Goal: Task Accomplishment & Management: Manage account settings

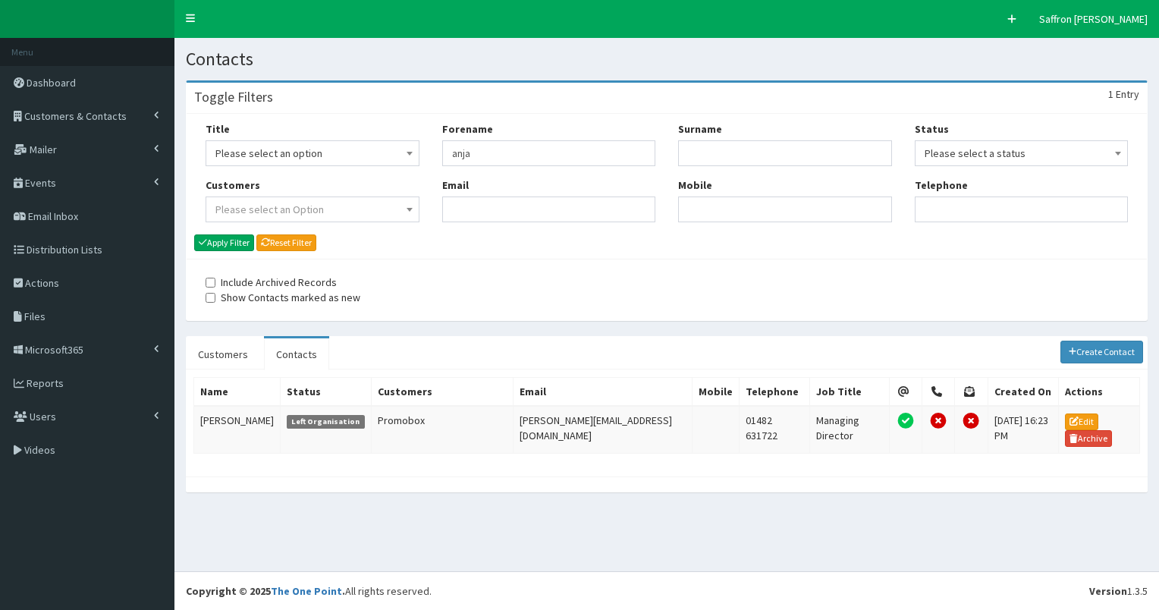
type input "anja"
click at [194, 234] on button "Apply Filter" at bounding box center [224, 242] width 60 height 17
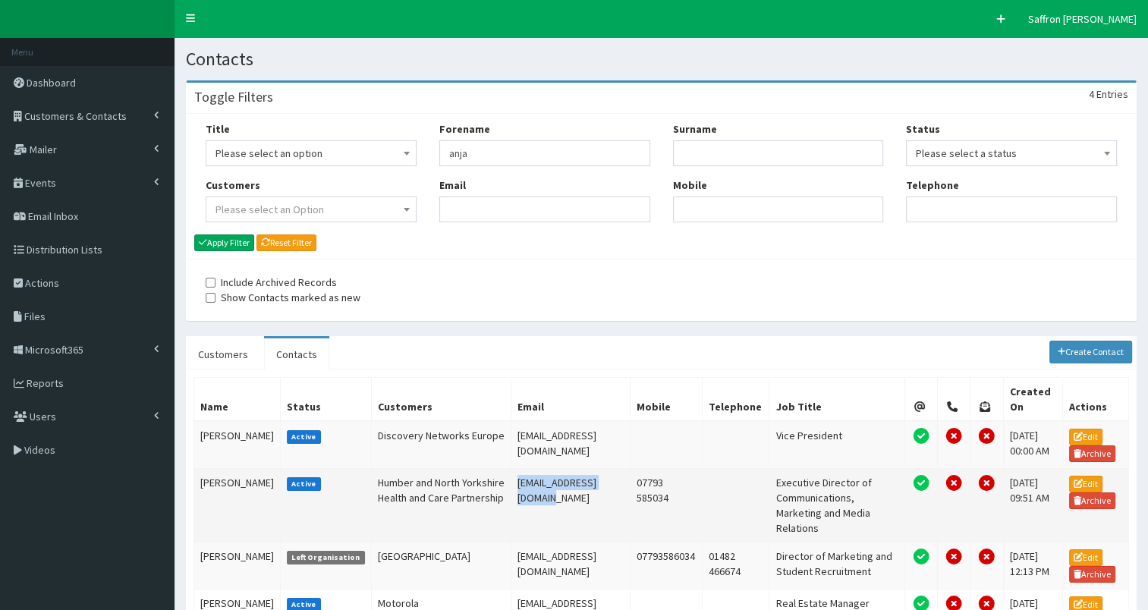
drag, startPoint x: 601, startPoint y: 492, endPoint x: 488, endPoint y: 492, distance: 113.0
click at [511, 492] on td "anja.hazebroek@nhs.net" at bounding box center [570, 506] width 119 height 74
drag, startPoint x: 488, startPoint y: 492, endPoint x: 510, endPoint y: 492, distance: 22.0
copy td "anja.hazebroek@nhs.net"
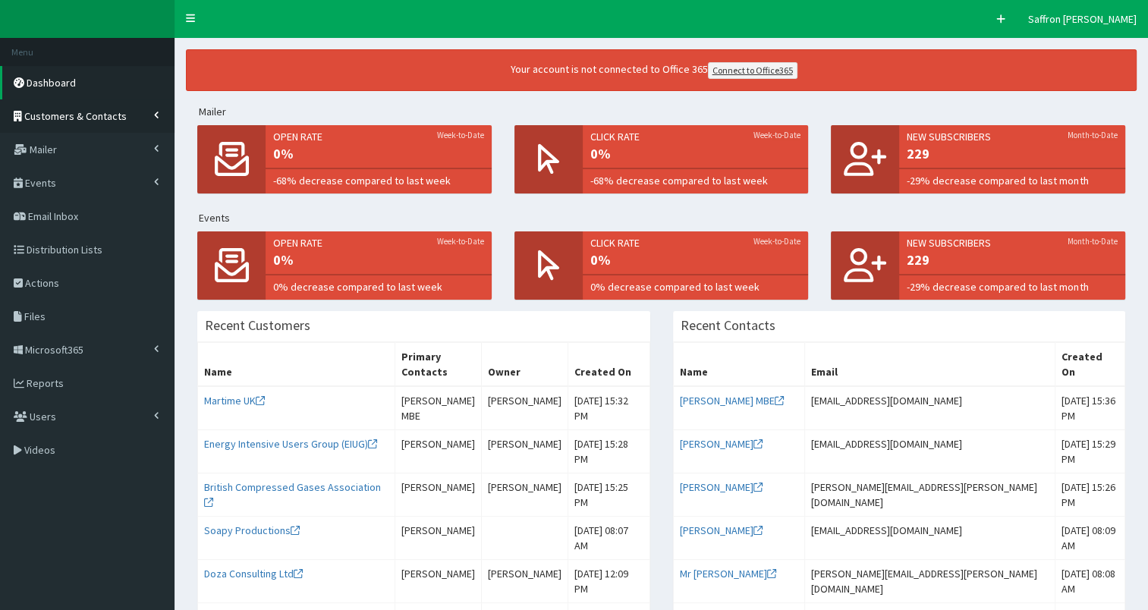
click at [42, 124] on link "Customers & Contacts" at bounding box center [87, 115] width 174 height 33
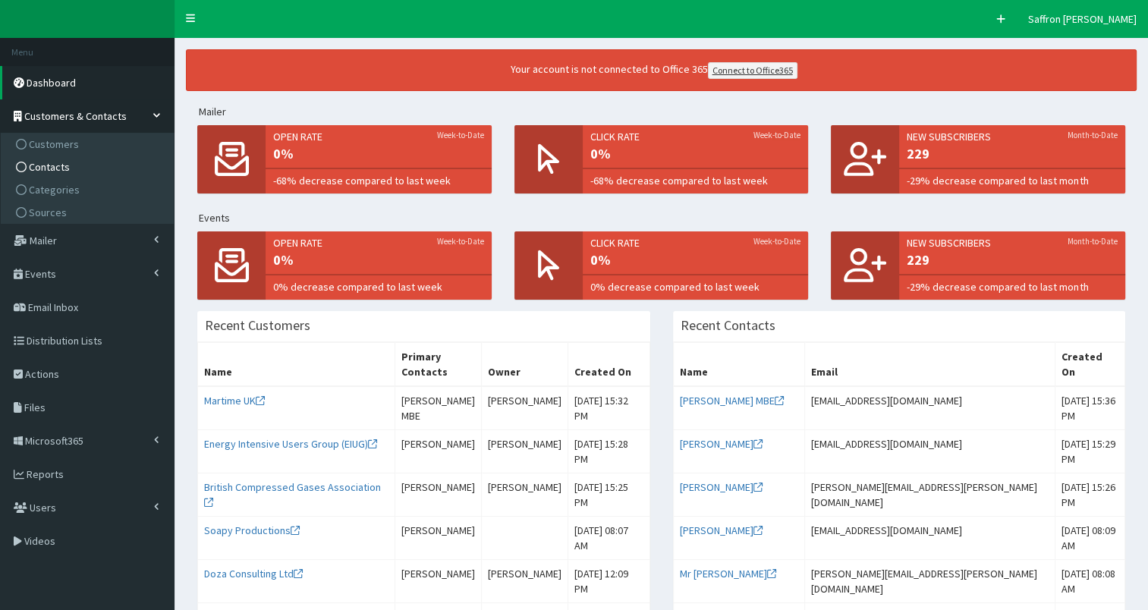
click at [53, 161] on span "Contacts" at bounding box center [49, 167] width 41 height 14
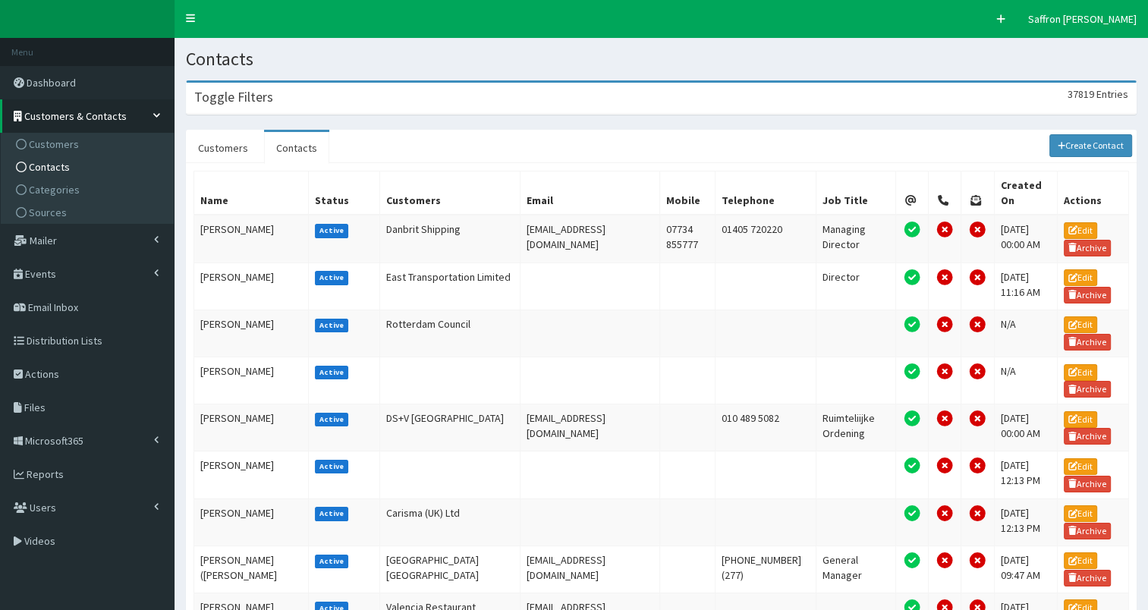
click at [408, 96] on div "Toggle Filters 37819 Entries" at bounding box center [661, 98] width 949 height 31
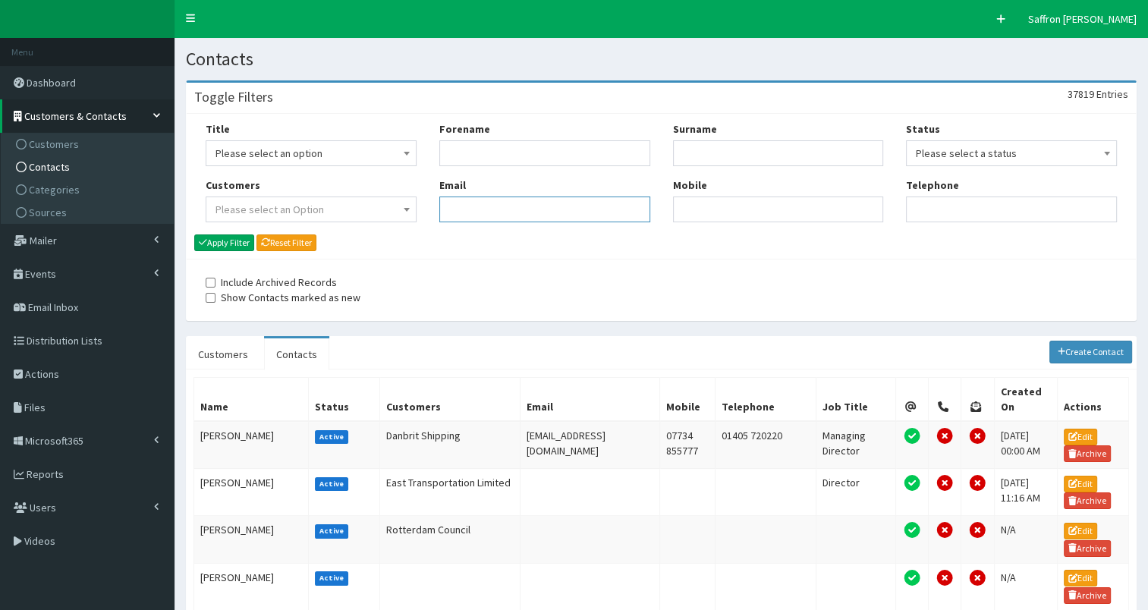
paste input "susan.lee17@nhs.net"
type input "susan.lee17@nhs.net"
click at [237, 240] on button "Apply Filter" at bounding box center [224, 242] width 60 height 17
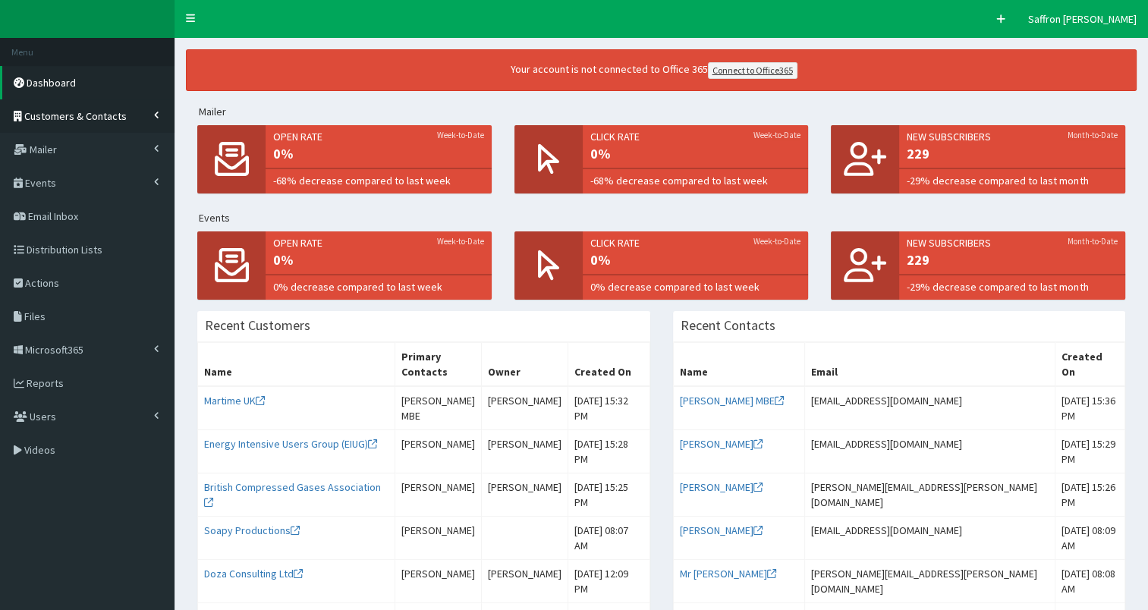
click at [27, 120] on span "Customers & Contacts" at bounding box center [75, 116] width 102 height 14
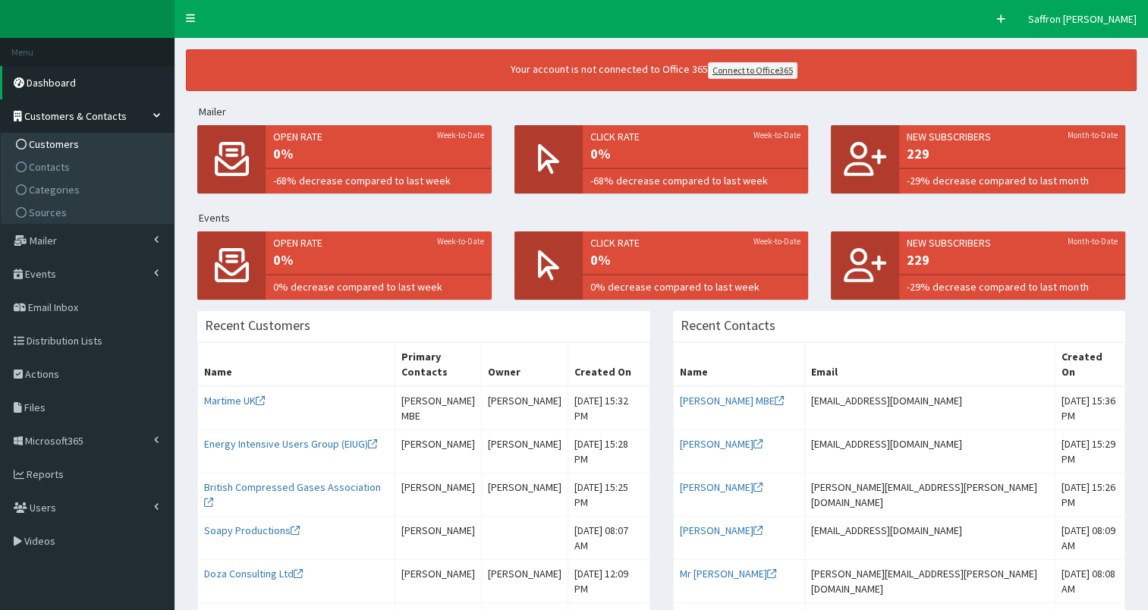
click at [55, 138] on span "Customers" at bounding box center [54, 144] width 50 height 14
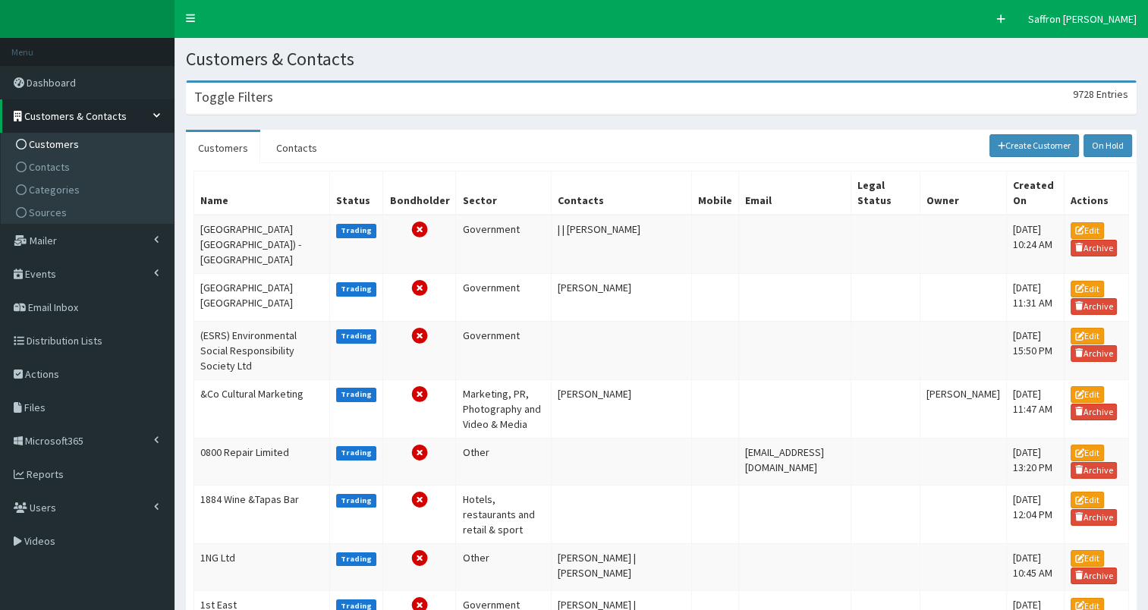
click at [376, 104] on div "Toggle Filters 9728 Entries" at bounding box center [661, 98] width 949 height 31
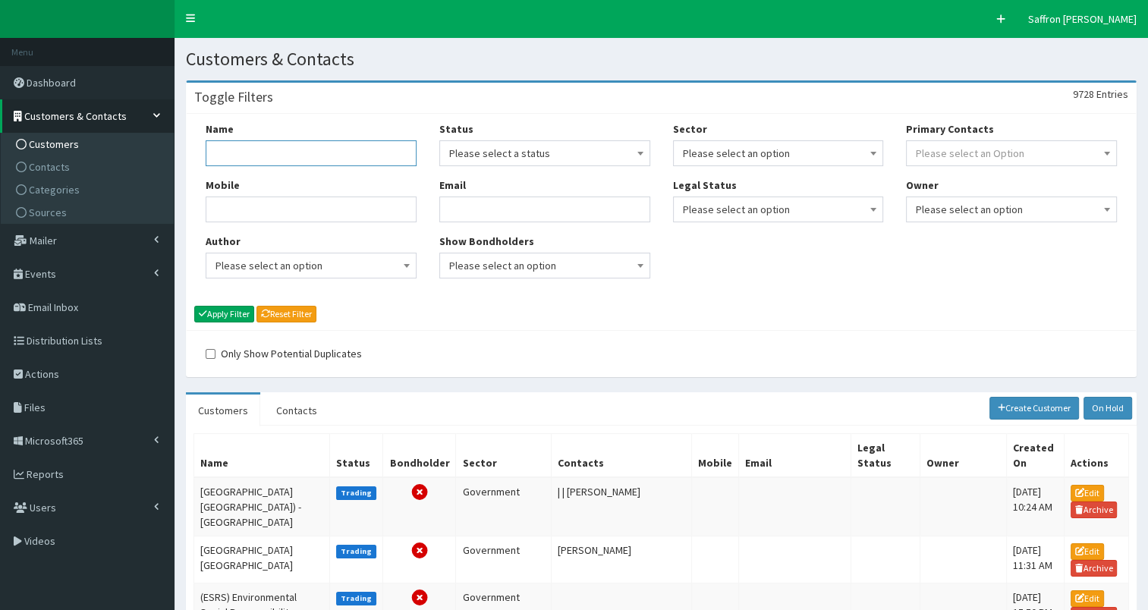
click at [366, 161] on input "Name" at bounding box center [311, 153] width 211 height 26
type input "humber and [GEOGRAPHIC_DATA]"
click at [194, 306] on button "Apply Filter" at bounding box center [224, 314] width 60 height 17
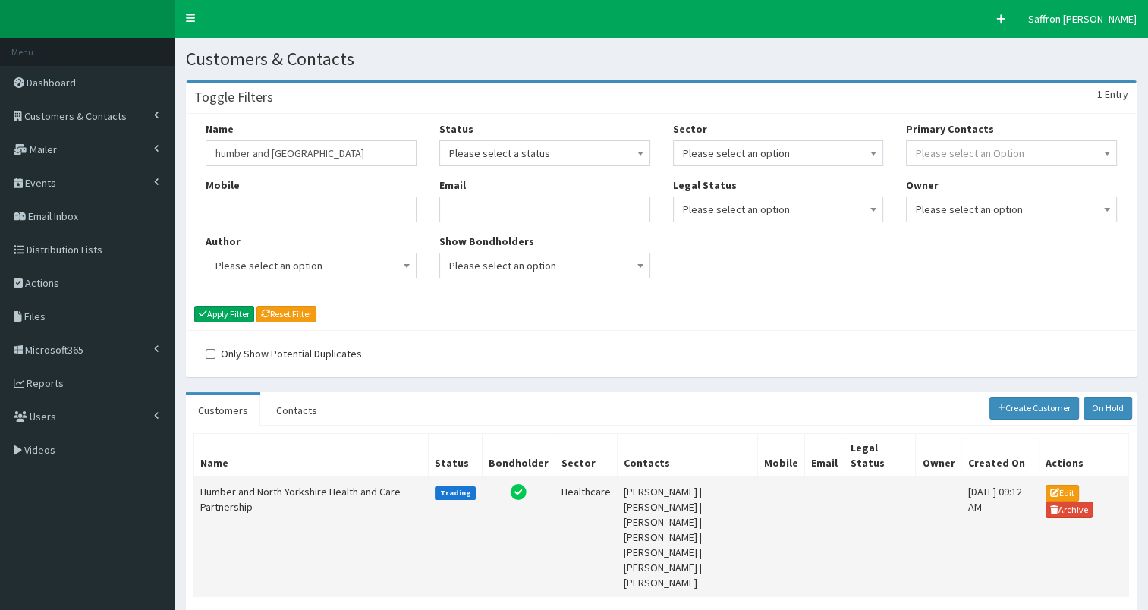
click at [279, 498] on td "Humber and North Yorkshire Health and Care Partnership" at bounding box center [311, 537] width 234 height 120
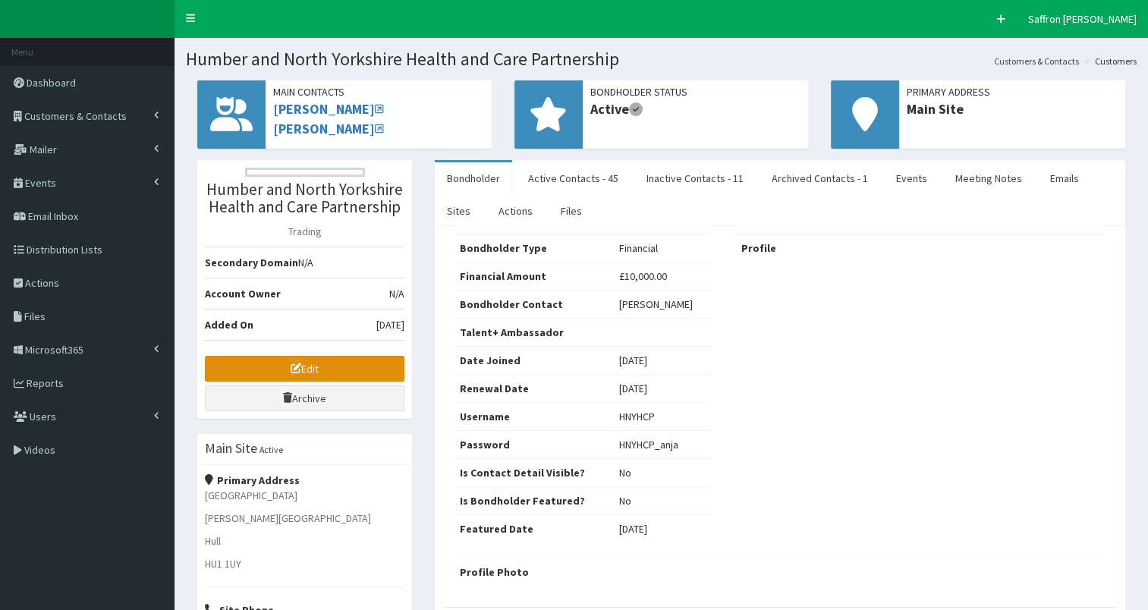
click at [367, 364] on link "Edit" at bounding box center [305, 369] width 200 height 26
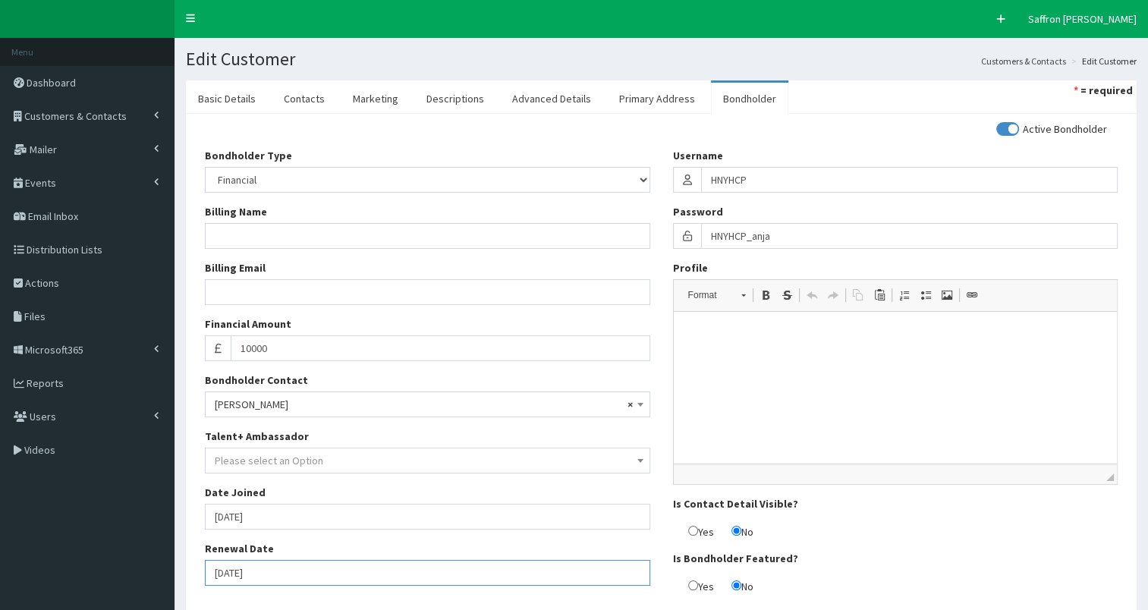
click at [294, 570] on input "[DATE]" at bounding box center [427, 573] width 445 height 26
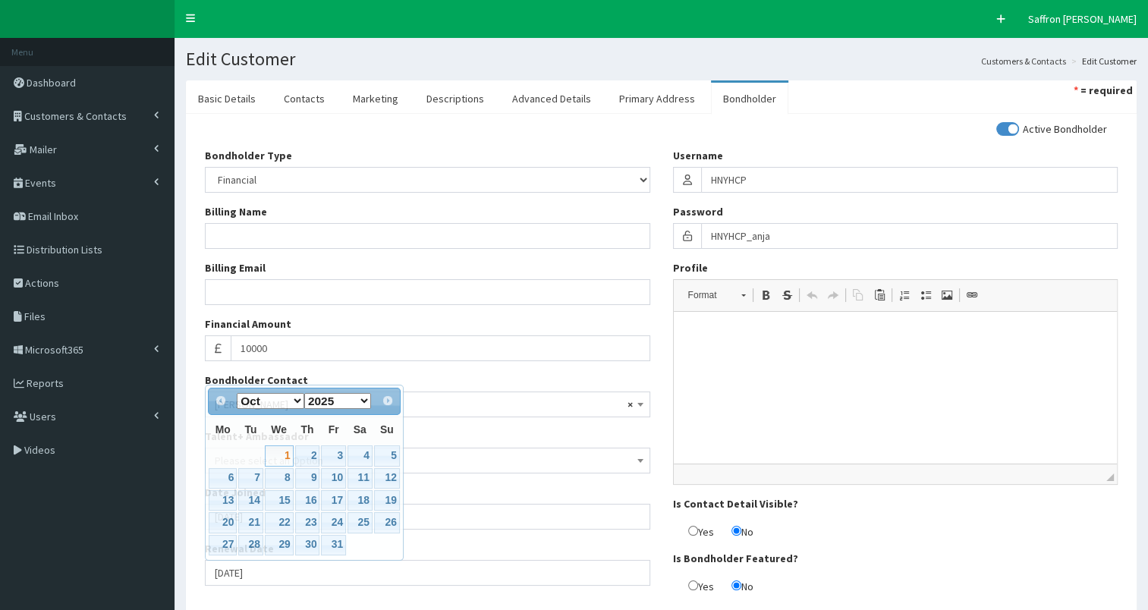
click at [332, 591] on div "Bondholder Type Please select an Option In-kind Financial Billing Name Billing …" at bounding box center [427, 372] width 468 height 449
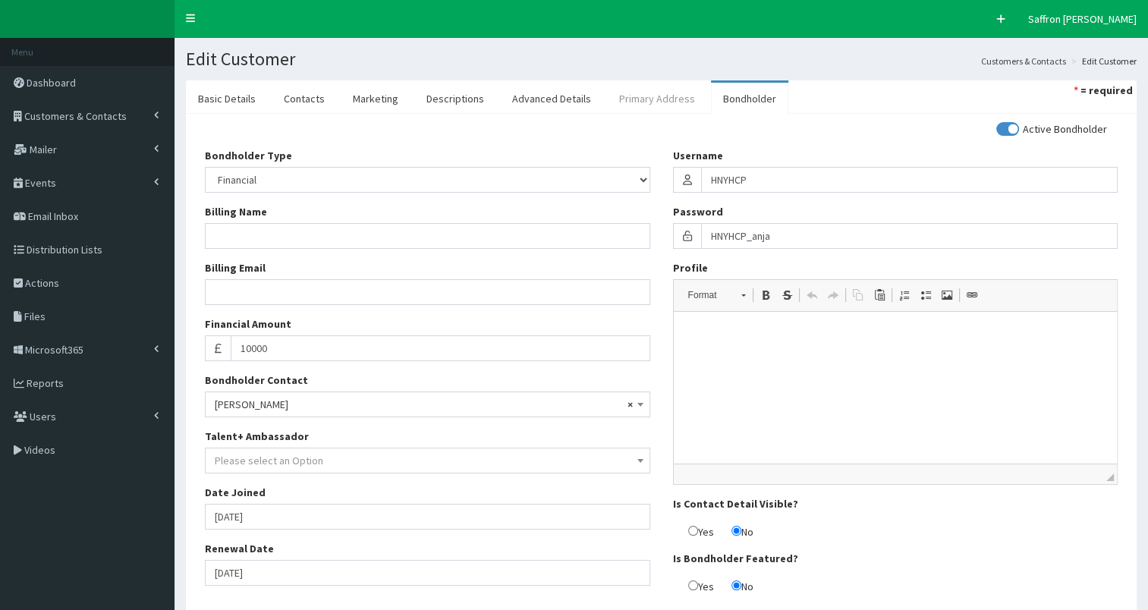
click at [634, 92] on link "Primary Address" at bounding box center [657, 99] width 100 height 32
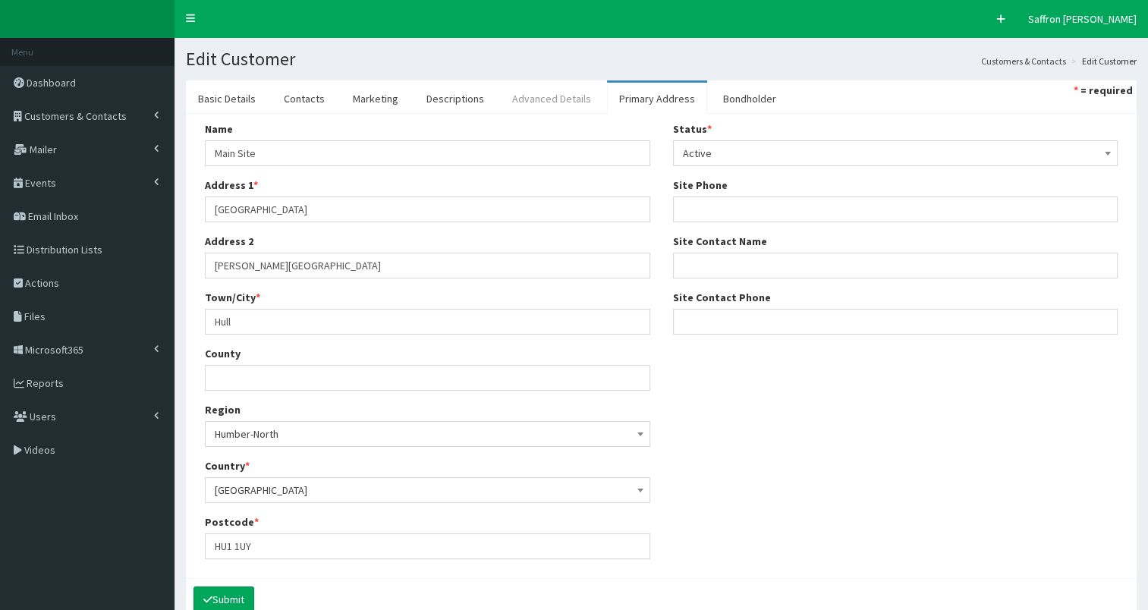
click at [549, 102] on link "Advanced Details" at bounding box center [551, 99] width 103 height 32
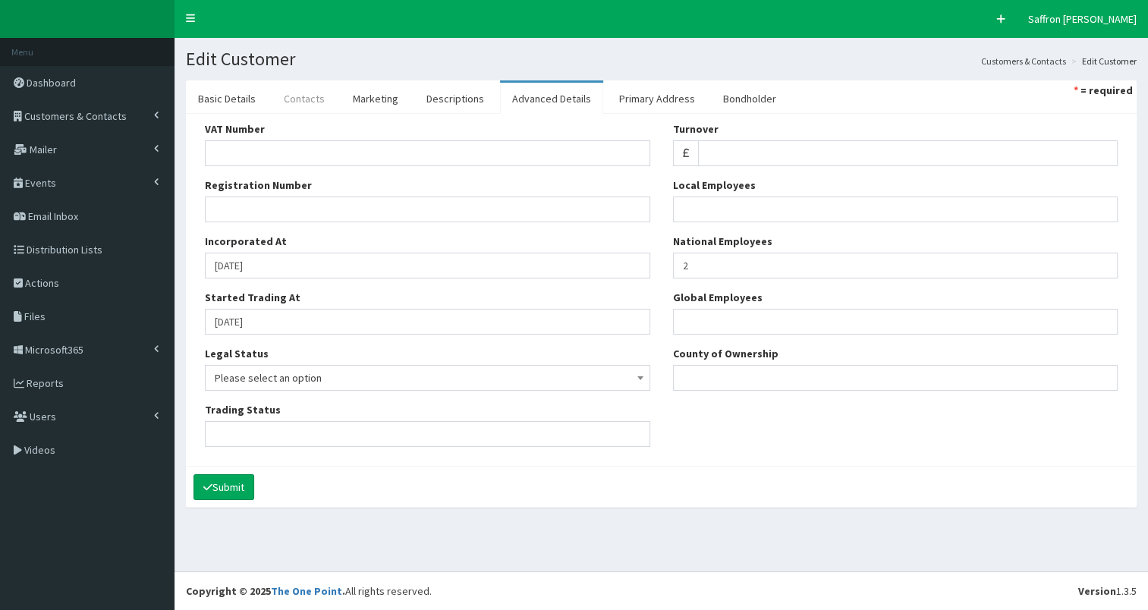
click at [313, 93] on link "Contacts" at bounding box center [304, 99] width 65 height 32
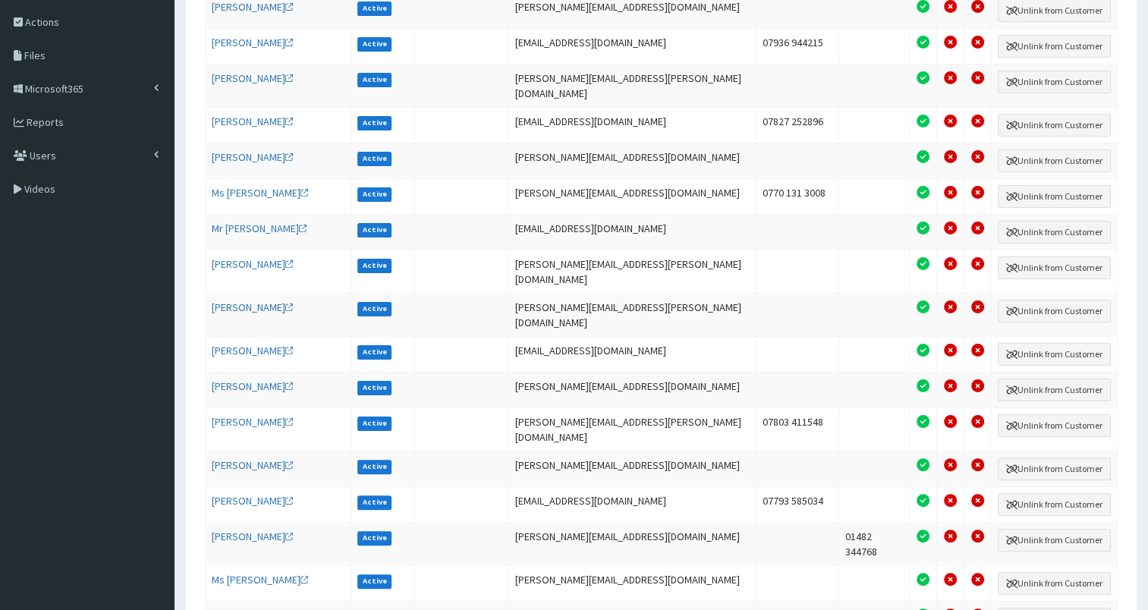
scroll to position [285, 0]
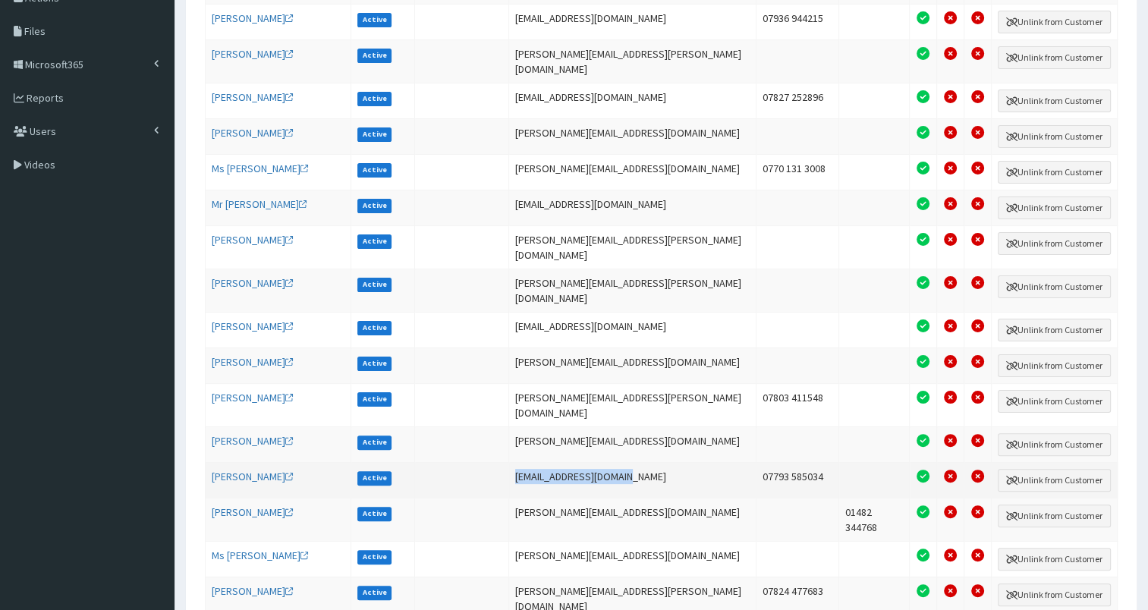
drag, startPoint x: 653, startPoint y: 436, endPoint x: 542, endPoint y: 438, distance: 111.5
click at [542, 462] on td "anja.hazebroek@nhs.net" at bounding box center [632, 480] width 247 height 36
drag, startPoint x: 542, startPoint y: 438, endPoint x: 562, endPoint y: 439, distance: 20.5
copy td "anja.hazebroek@nhs.net"
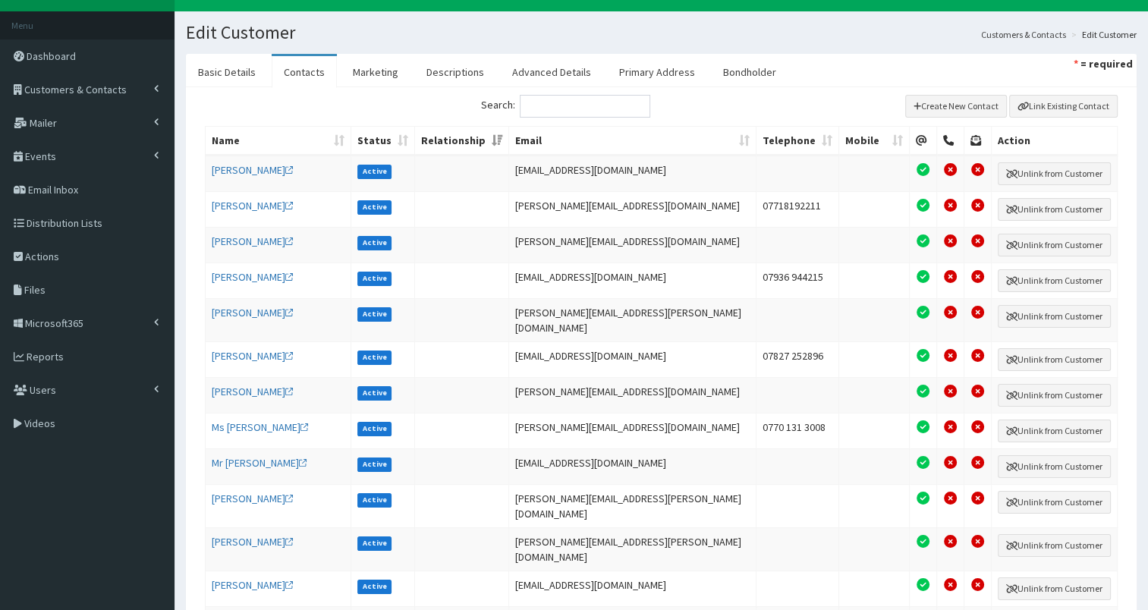
scroll to position [0, 0]
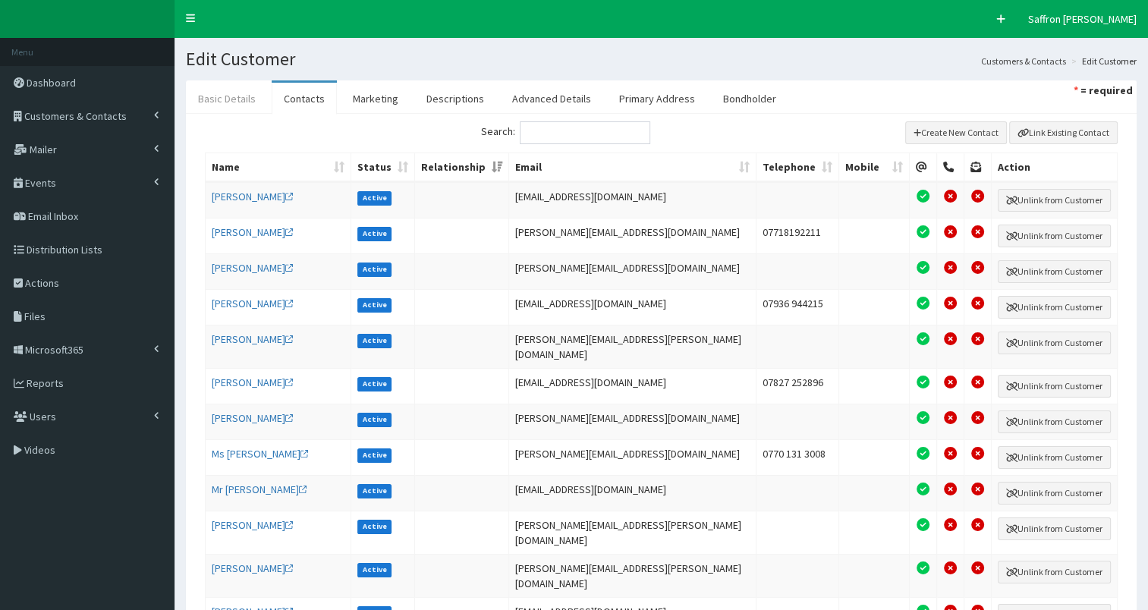
click at [246, 96] on link "Basic Details" at bounding box center [227, 99] width 82 height 32
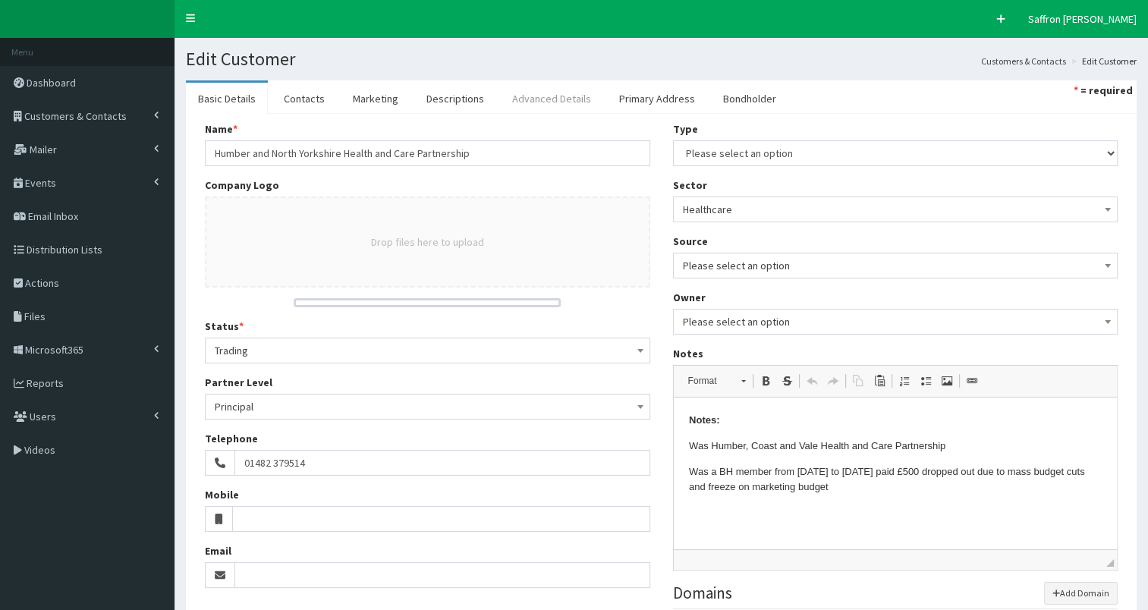
click at [557, 100] on link "Advanced Details" at bounding box center [551, 99] width 103 height 32
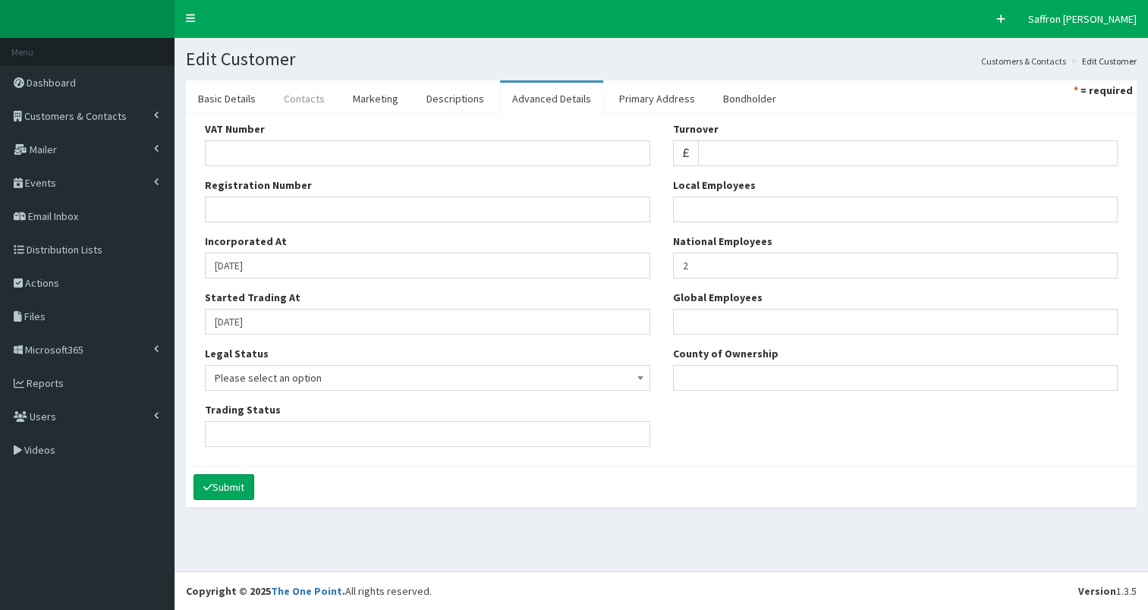
click at [306, 90] on link "Contacts" at bounding box center [304, 99] width 65 height 32
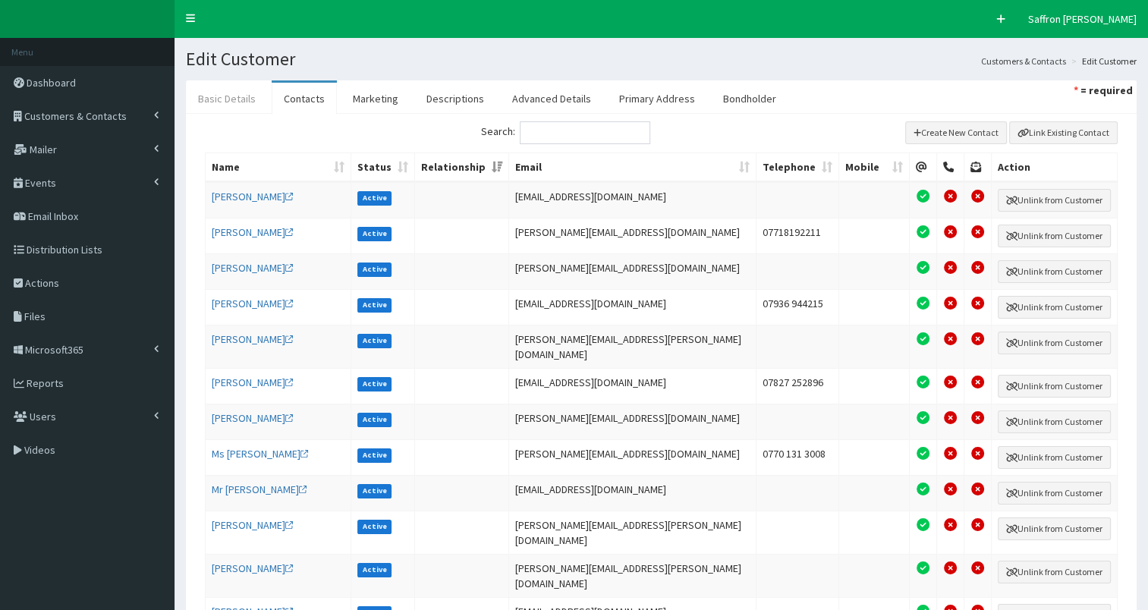
click at [233, 84] on link "Basic Details" at bounding box center [227, 99] width 82 height 32
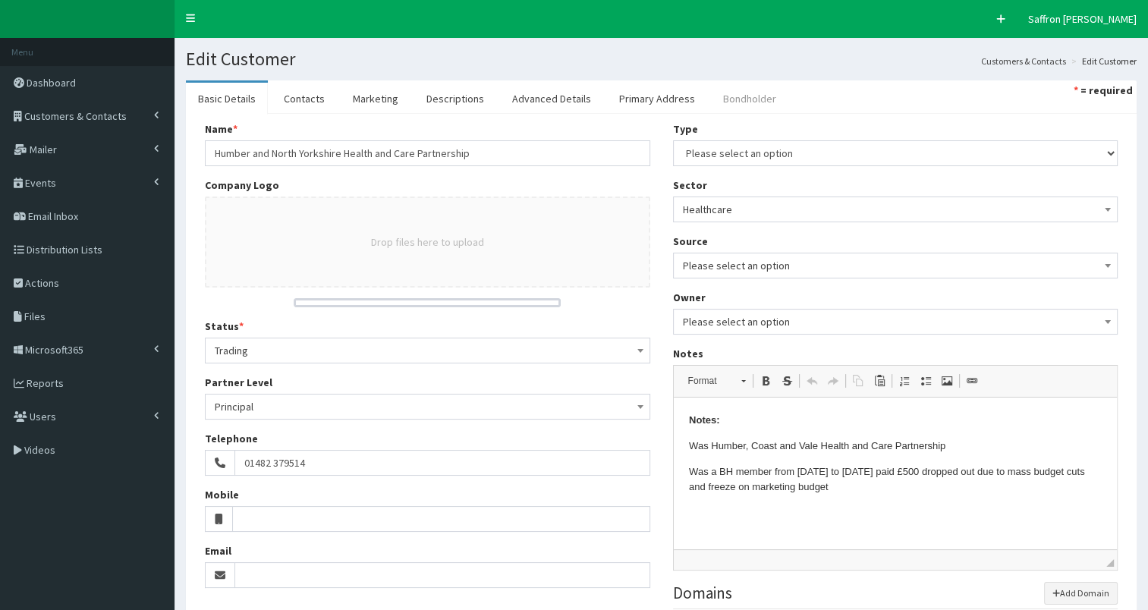
click at [722, 94] on link "Bondholder" at bounding box center [749, 99] width 77 height 32
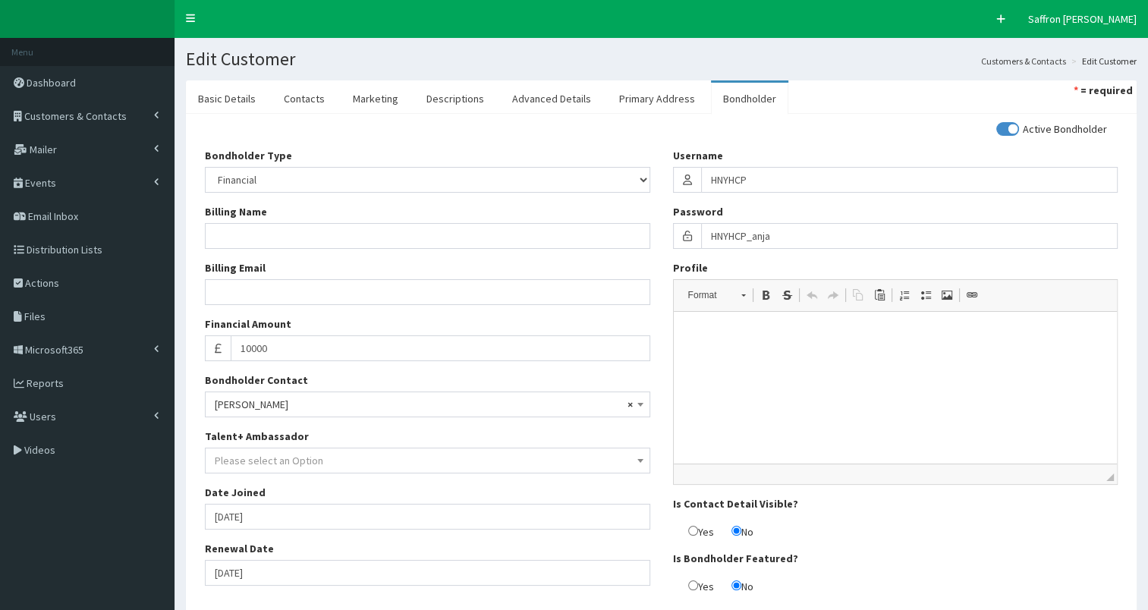
click at [261, 586] on div "Bondholder Type Please select an Option In-kind Financial Billing Name Billing …" at bounding box center [427, 372] width 468 height 449
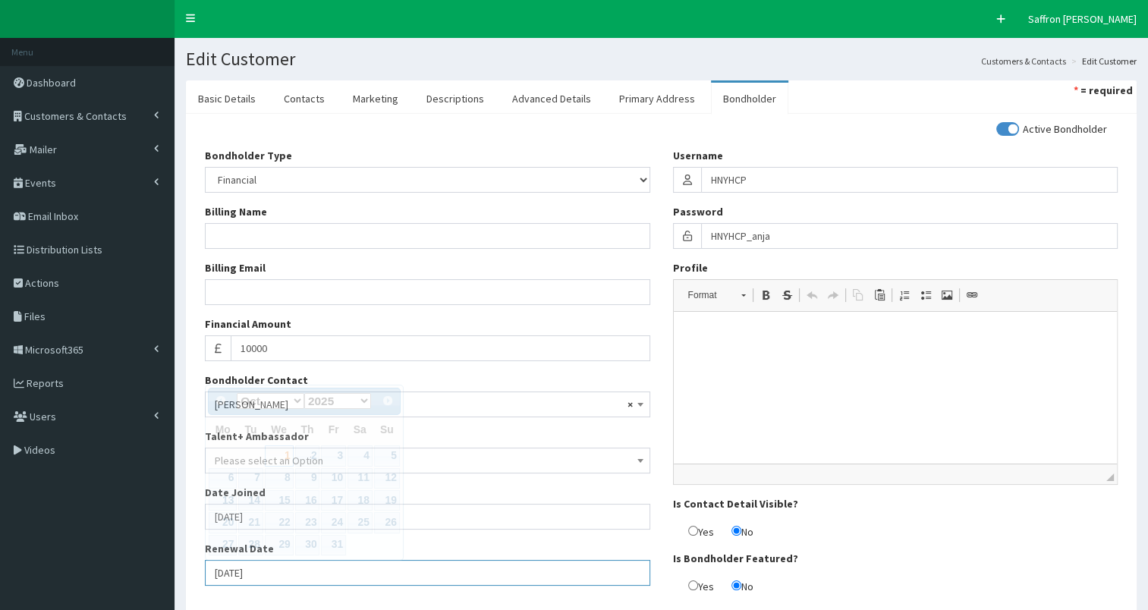
click at [284, 570] on input "01-10-2025" at bounding box center [427, 573] width 445 height 26
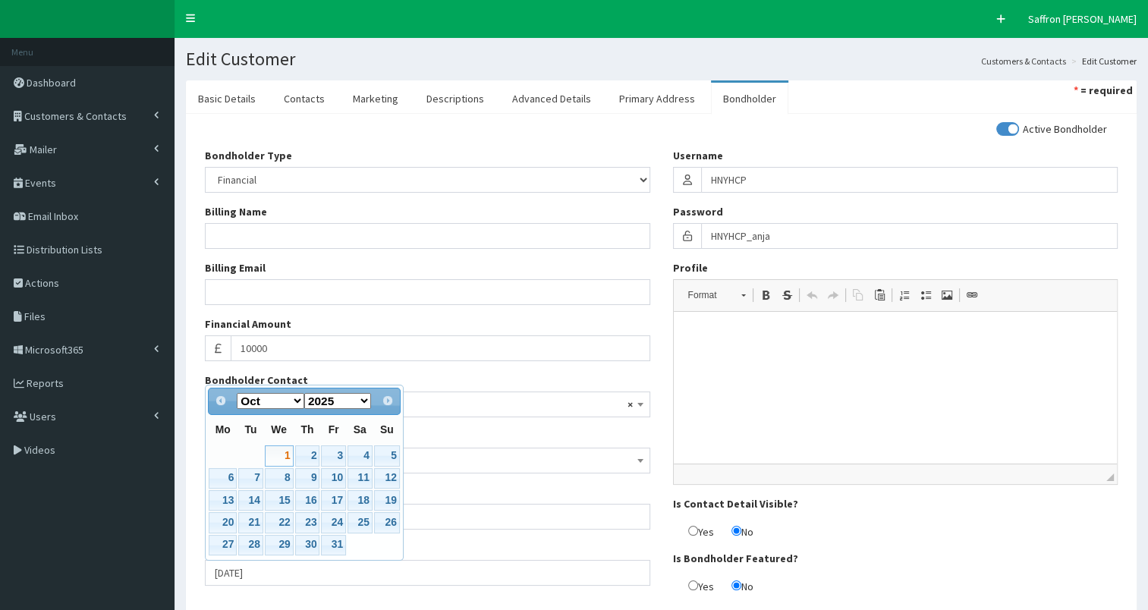
click at [316, 592] on div "Bondholder Type Please select an Option In-kind Financial Billing Name Billing …" at bounding box center [427, 372] width 468 height 449
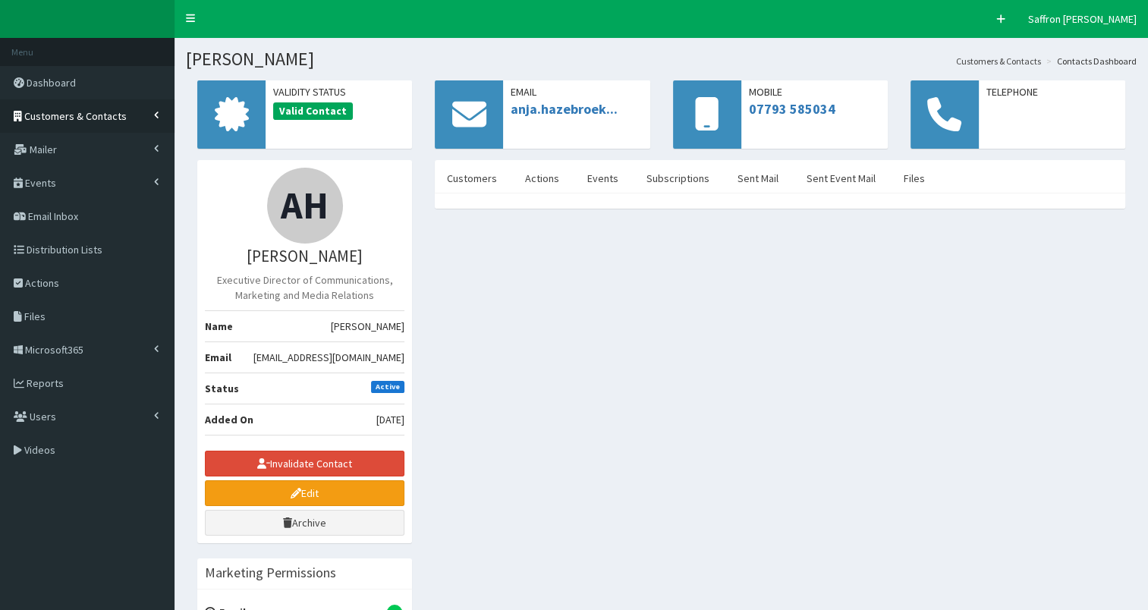
click at [127, 118] on link "Customers & Contacts" at bounding box center [87, 115] width 174 height 33
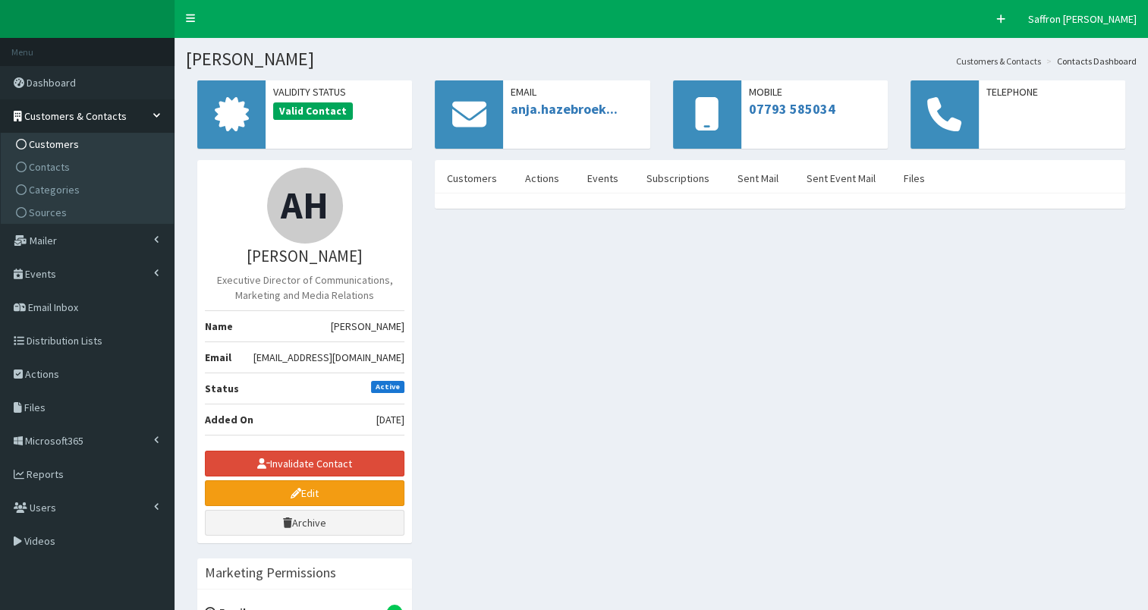
click at [58, 143] on span "Customers" at bounding box center [54, 144] width 50 height 14
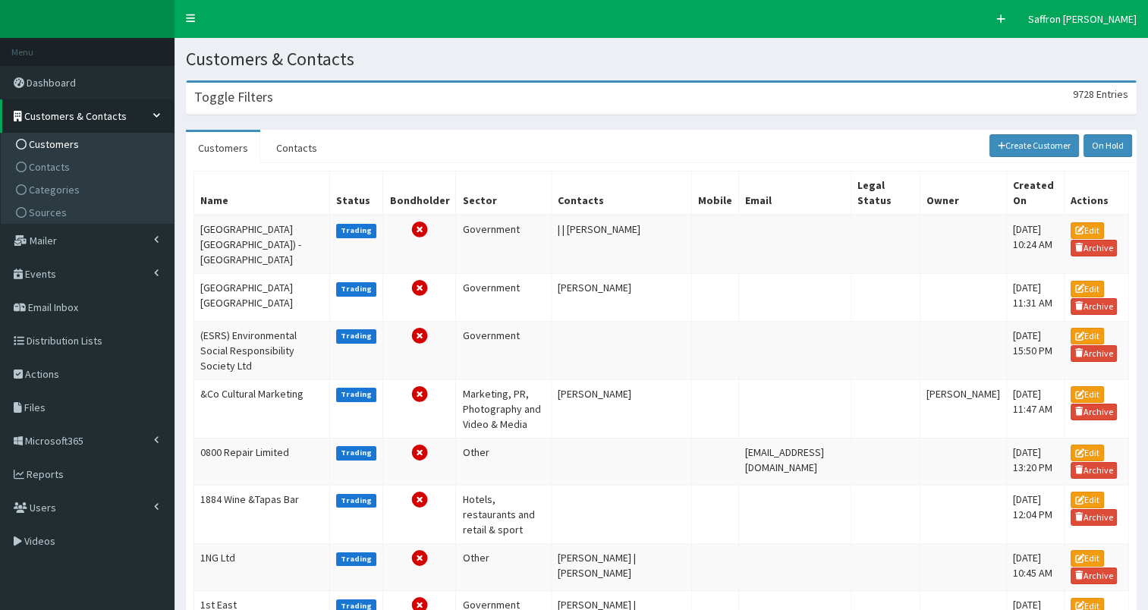
click at [386, 97] on div "Toggle Filters 9728 Entries" at bounding box center [661, 98] width 949 height 31
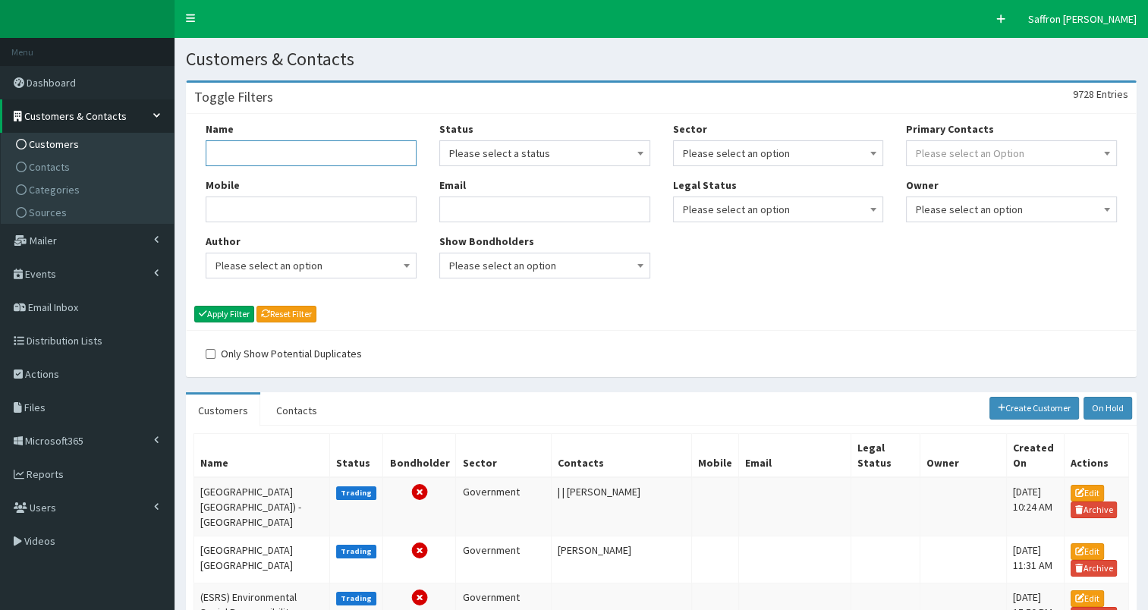
click at [325, 148] on input "Name" at bounding box center [311, 153] width 211 height 26
type input "tec partnership"
click at [194, 306] on button "Apply Filter" at bounding box center [224, 314] width 60 height 17
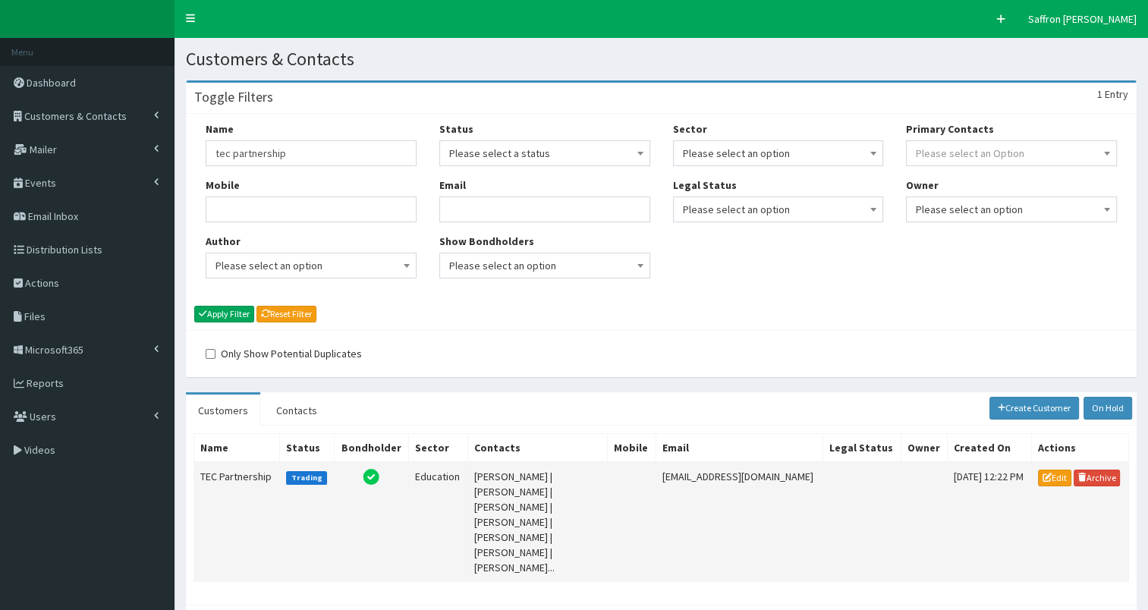
click at [225, 471] on td "TEC Partnership" at bounding box center [237, 522] width 86 height 120
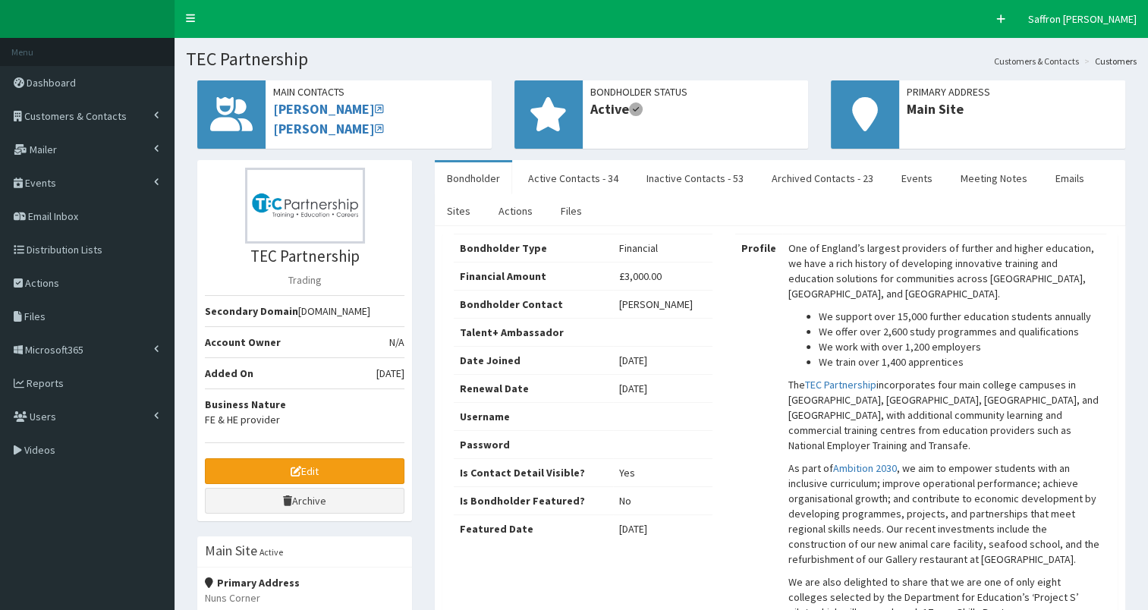
click at [352, 454] on div "TEC Partnership Trading Secondary Domain [DOMAIN_NAME] Account Owner N/A Added …" at bounding box center [304, 340] width 215 height 361
click at [349, 461] on link "Edit" at bounding box center [305, 471] width 200 height 26
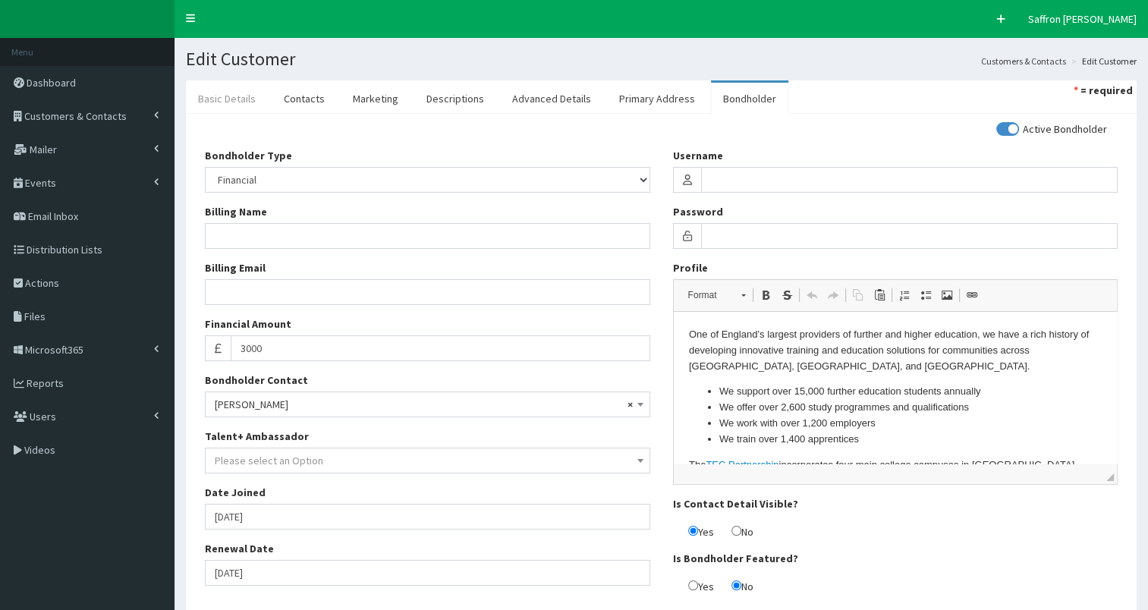
click at [252, 97] on link "Basic Details" at bounding box center [227, 99] width 82 height 32
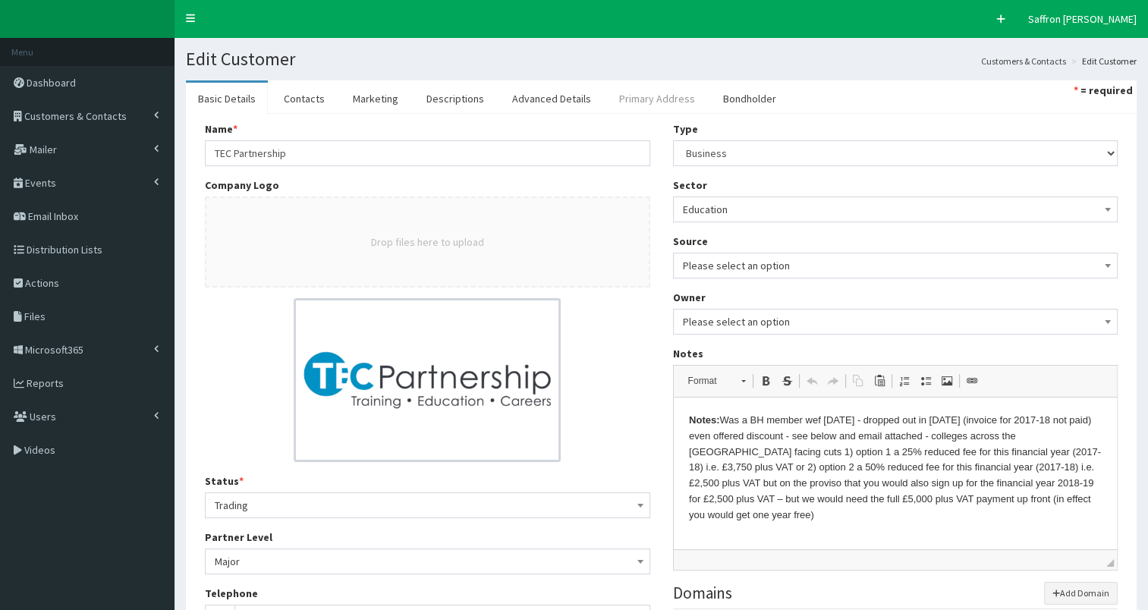
click at [664, 99] on link "Primary Address" at bounding box center [657, 99] width 100 height 32
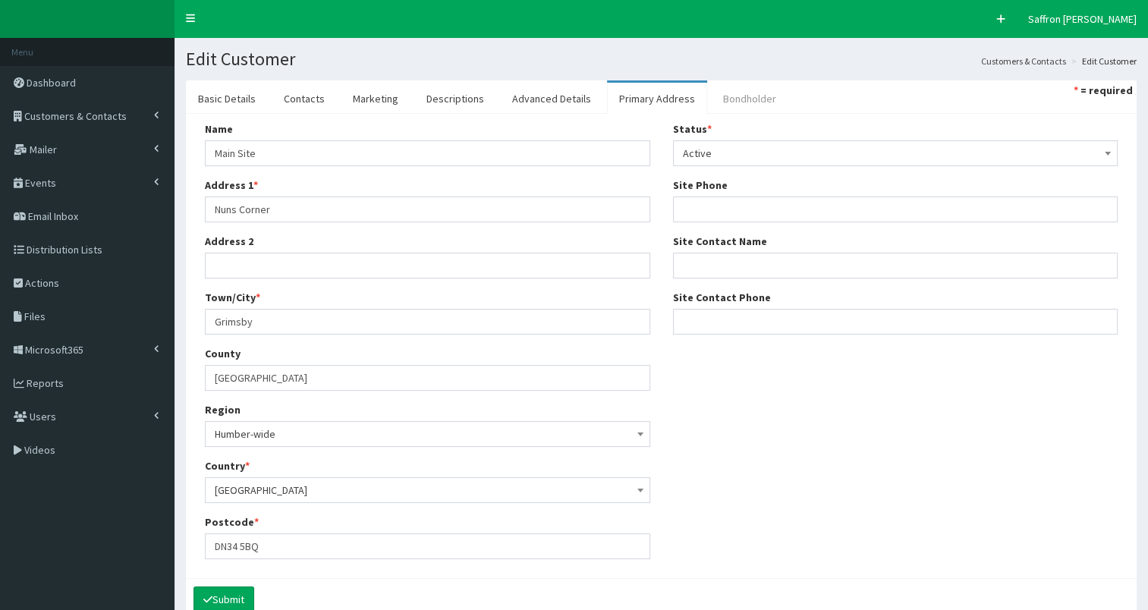
click at [743, 90] on link "Bondholder" at bounding box center [749, 99] width 77 height 32
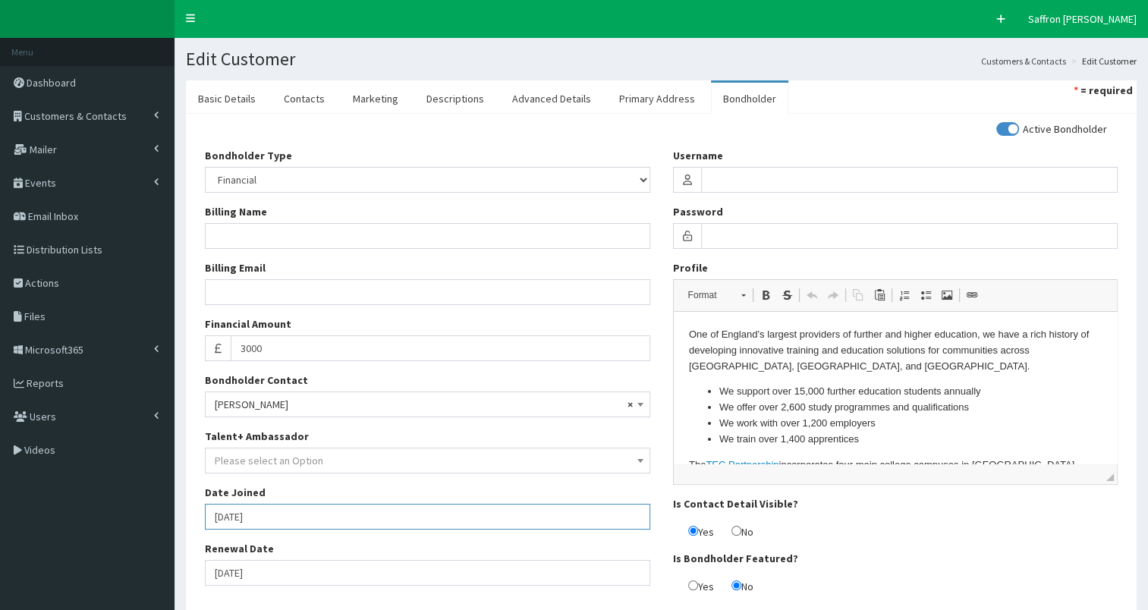
click at [287, 520] on input "[DATE]" at bounding box center [427, 517] width 445 height 26
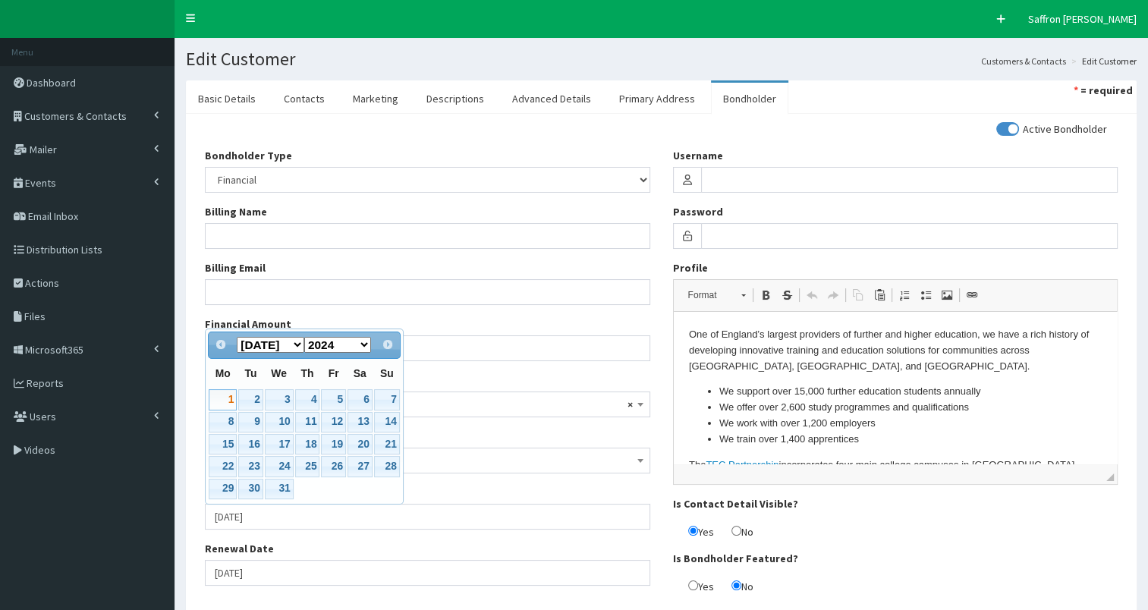
click at [309, 539] on div "Bondholder Type Please select an Option In-kind Financial Billing Name Billing …" at bounding box center [427, 372] width 468 height 449
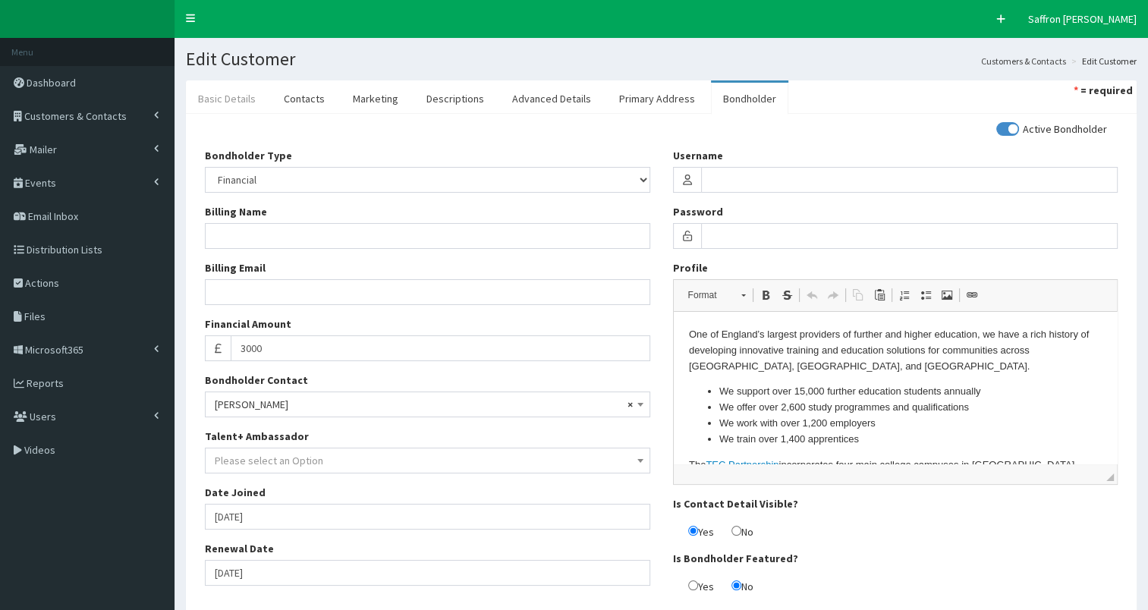
click at [262, 104] on link "Basic Details" at bounding box center [227, 99] width 82 height 32
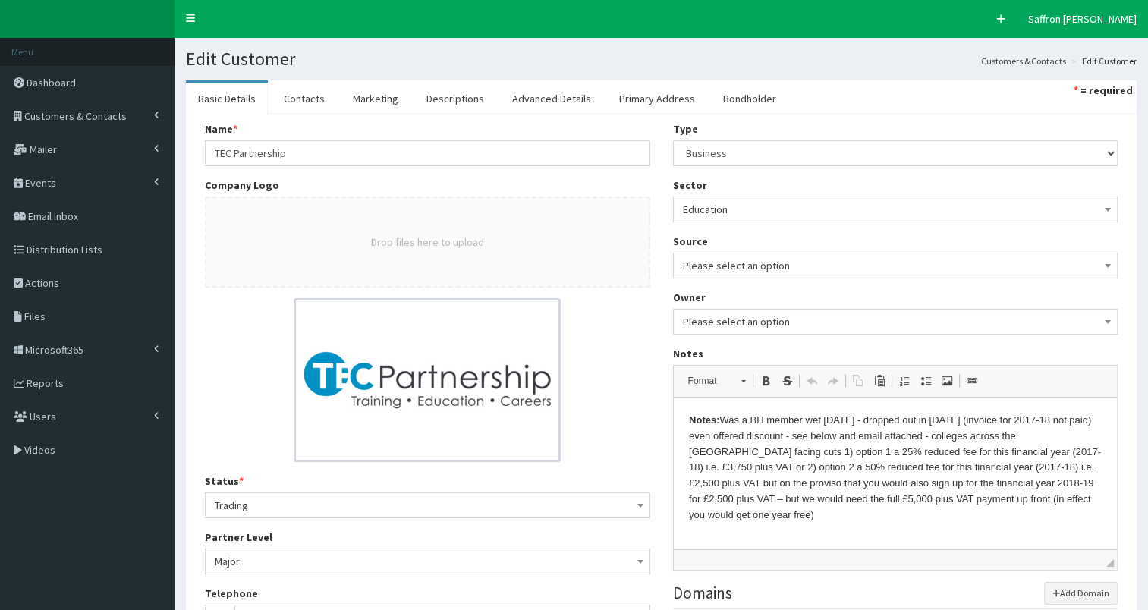
click at [627, 80] on section "Basic Details Contacts Marketing Descriptions Advanced Details Primary Address …" at bounding box center [660, 483] width 973 height 829
click at [627, 83] on link "Primary Address" at bounding box center [657, 99] width 100 height 32
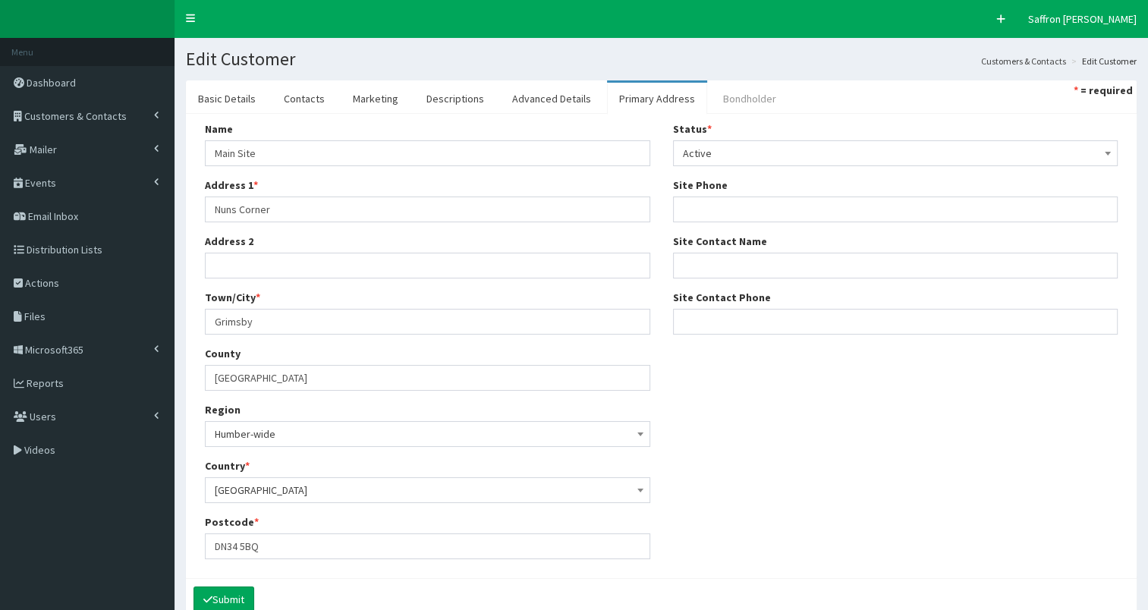
click at [740, 101] on link "Bondholder" at bounding box center [749, 99] width 77 height 32
